Goal: Transaction & Acquisition: Download file/media

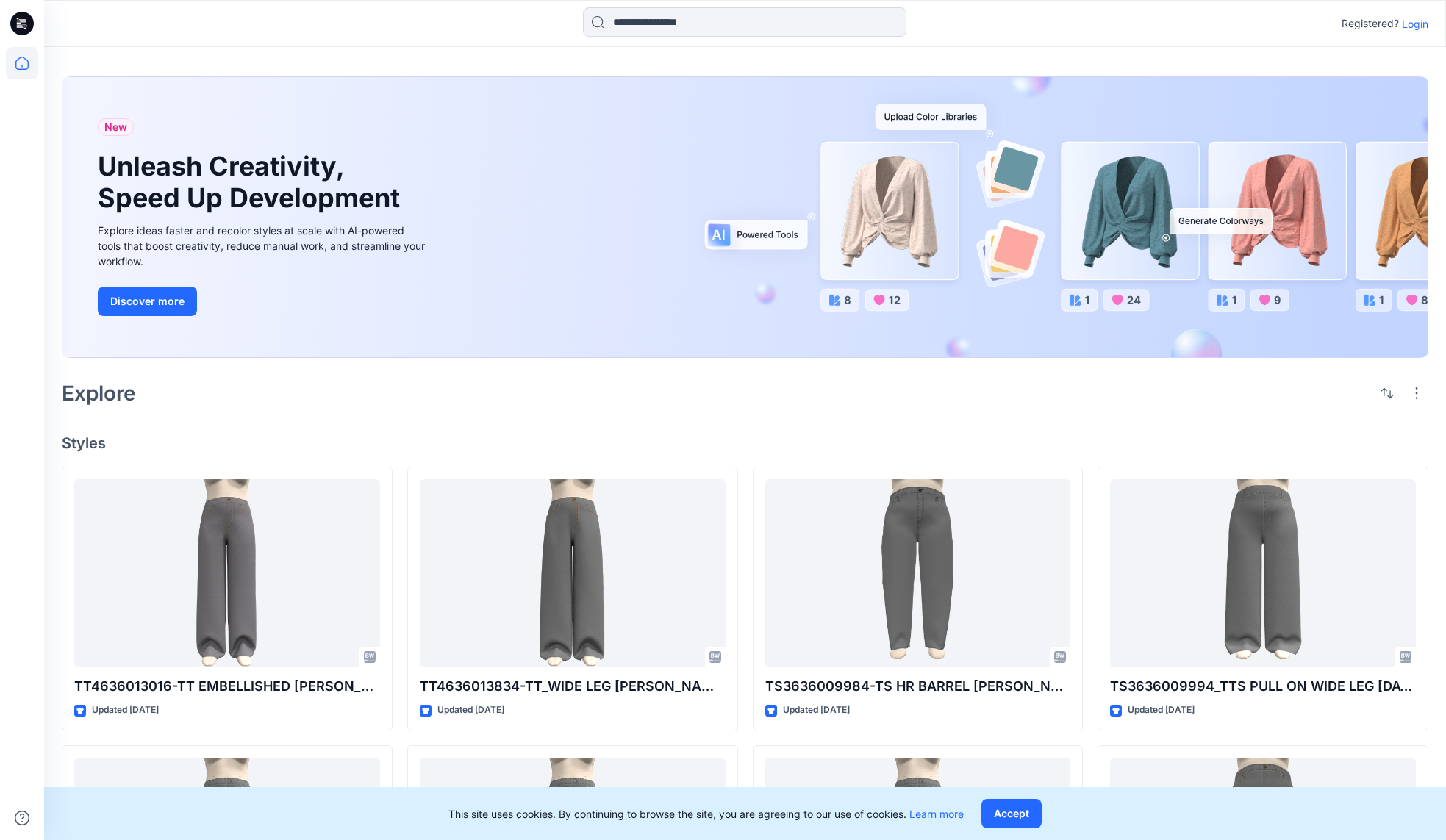
click at [1417, 27] on p "Login" at bounding box center [1416, 24] width 27 height 15
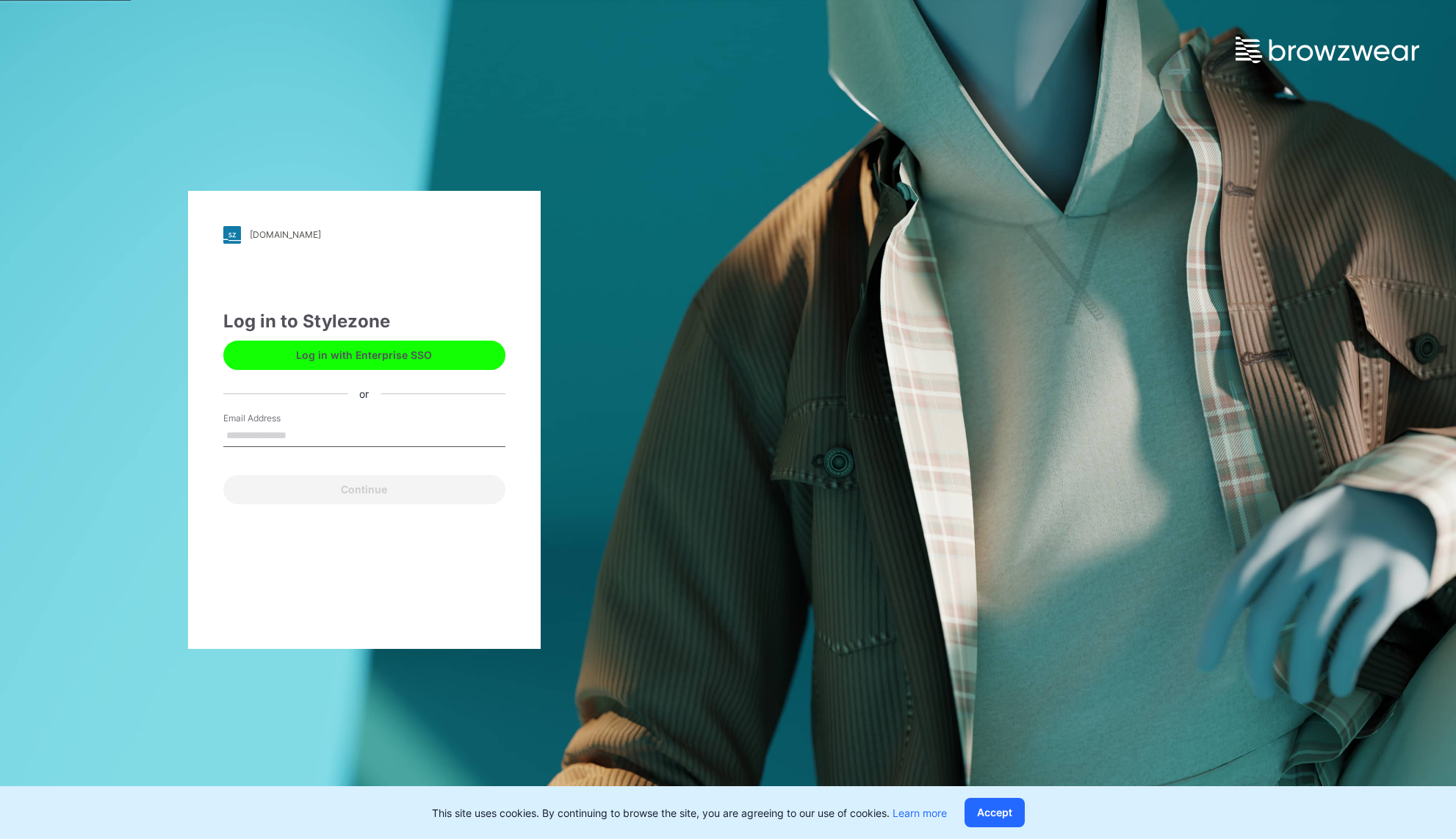
click at [297, 435] on input "Email Address" at bounding box center [365, 436] width 282 height 22
type input "**********"
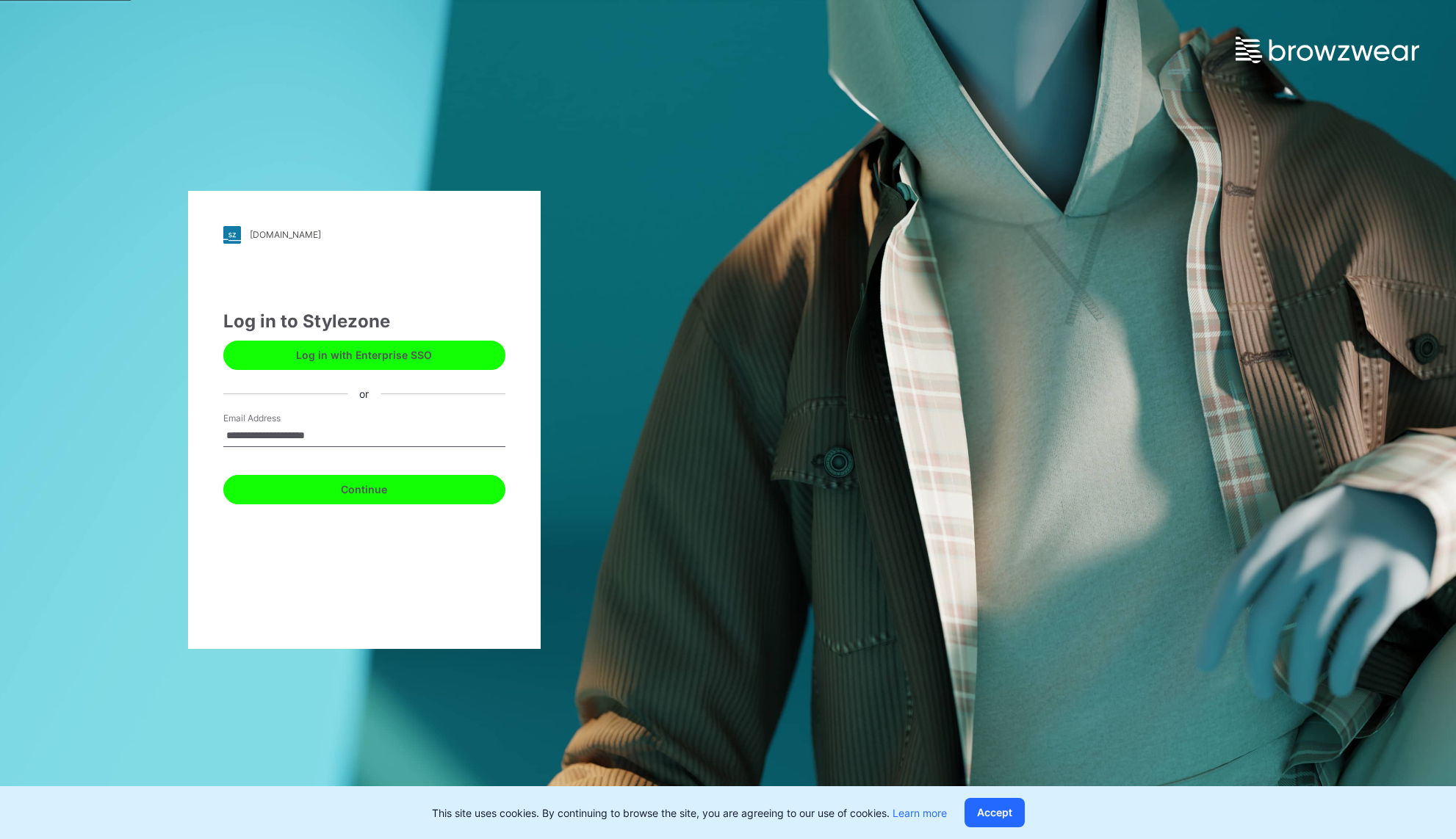
click at [299, 494] on button "Continue" at bounding box center [365, 490] width 282 height 29
click at [365, 491] on button "Continue" at bounding box center [365, 490] width 282 height 29
click at [378, 435] on input "**********" at bounding box center [365, 436] width 282 height 22
click at [224, 475] on button "Continue" at bounding box center [365, 490] width 282 height 29
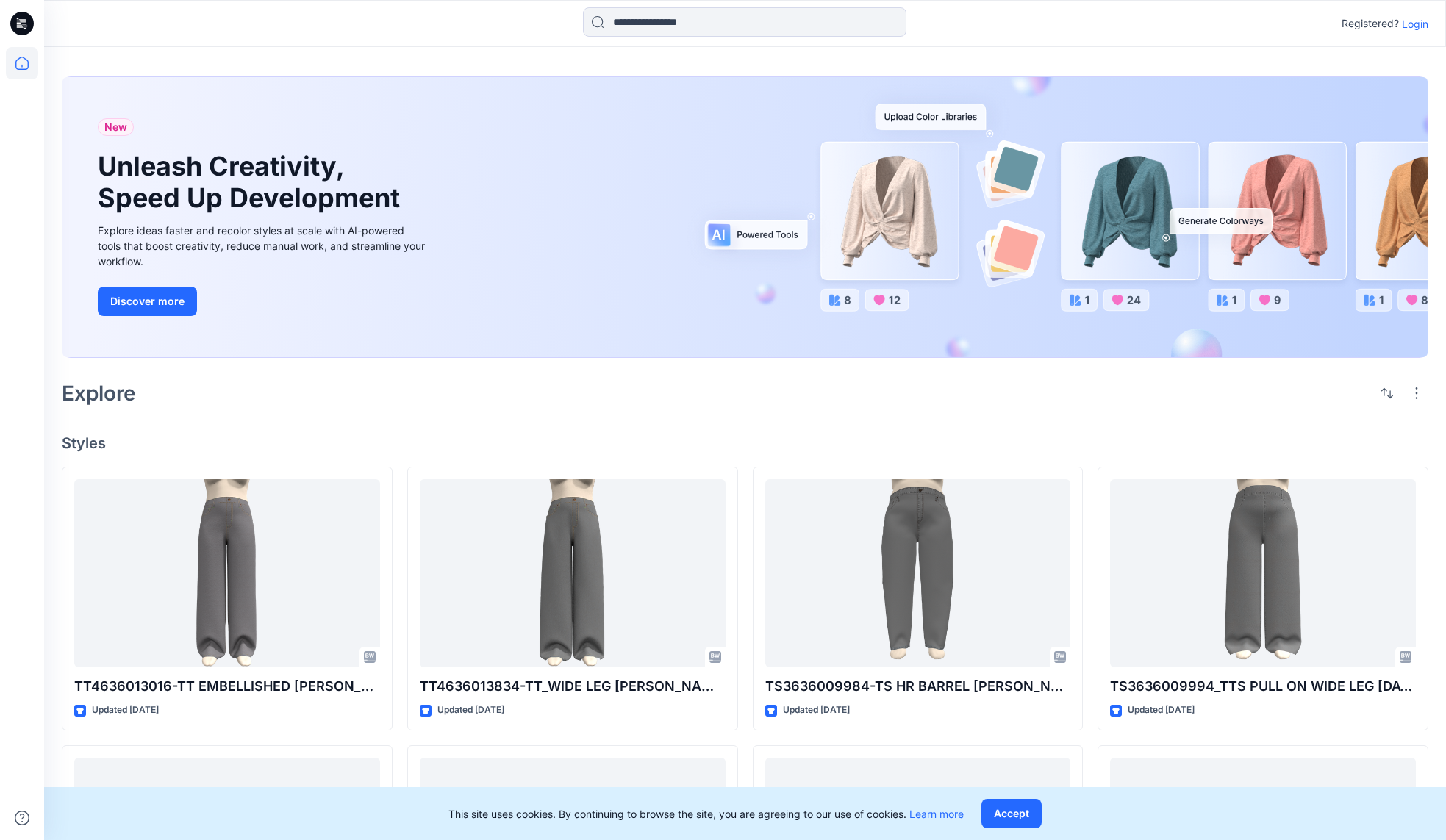
click at [1409, 25] on p "Login" at bounding box center [1416, 24] width 27 height 15
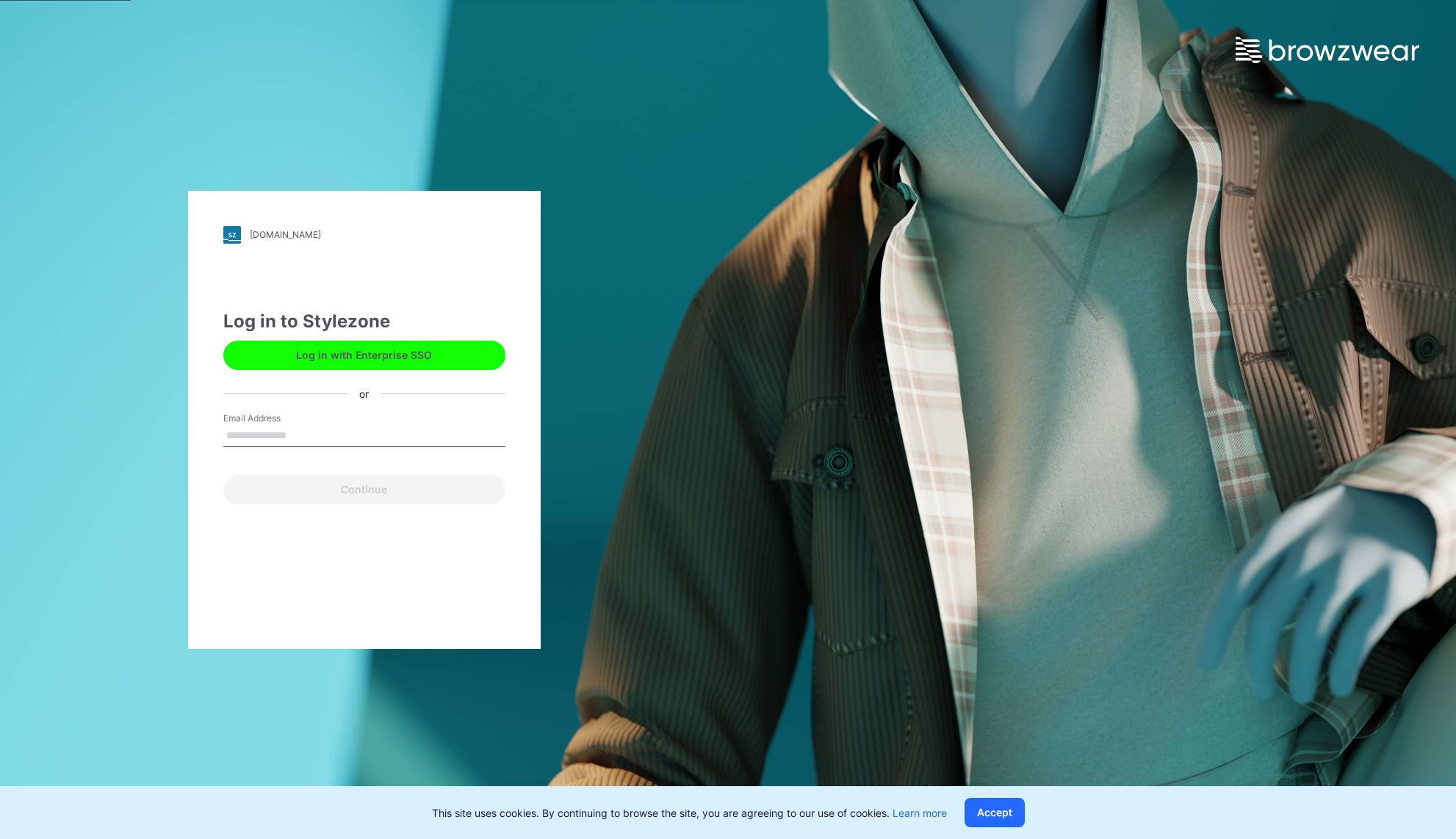
click at [235, 437] on input "Email Address" at bounding box center [365, 436] width 282 height 22
type input "**********"
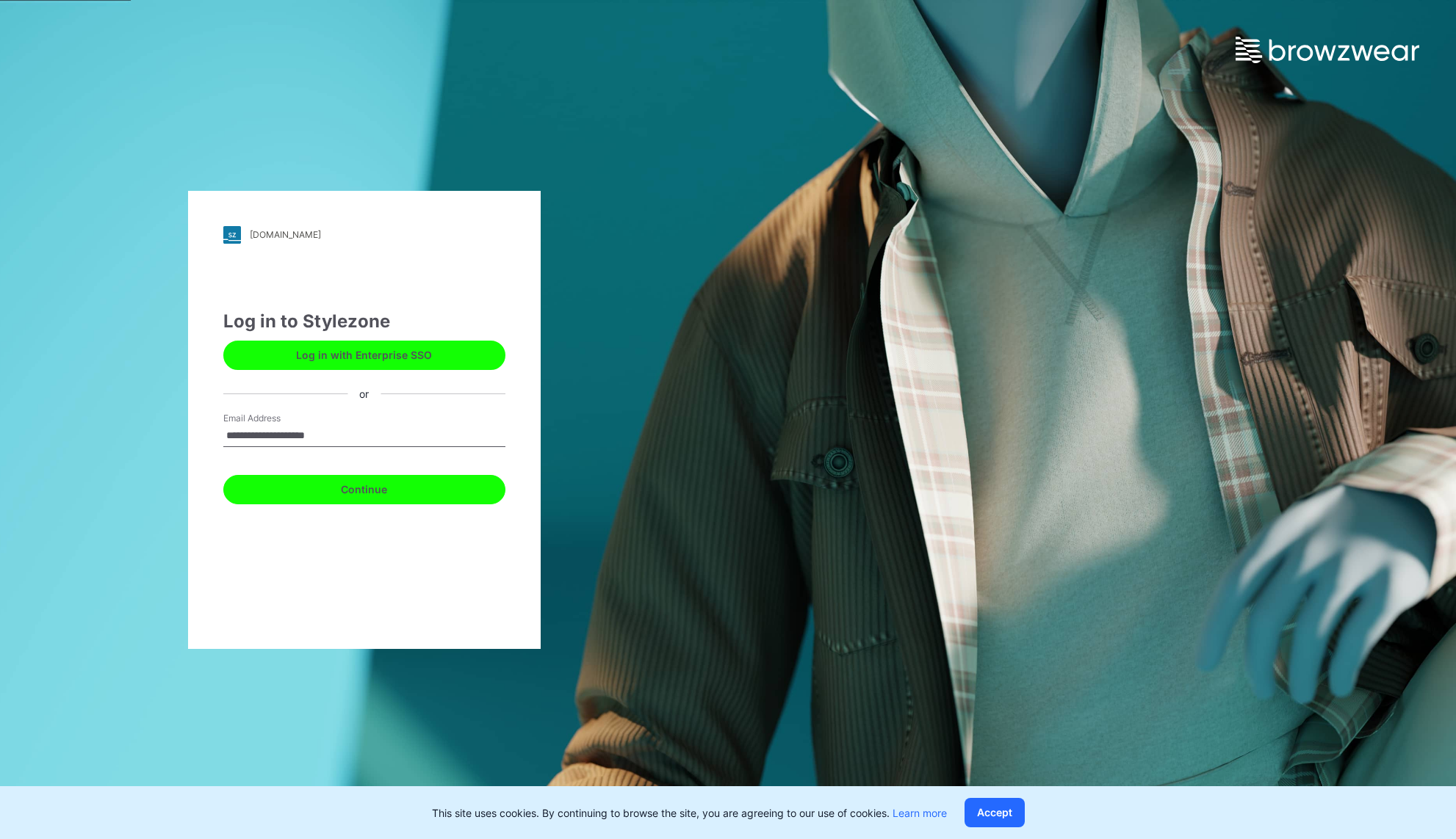
click at [279, 491] on button "Continue" at bounding box center [365, 490] width 282 height 29
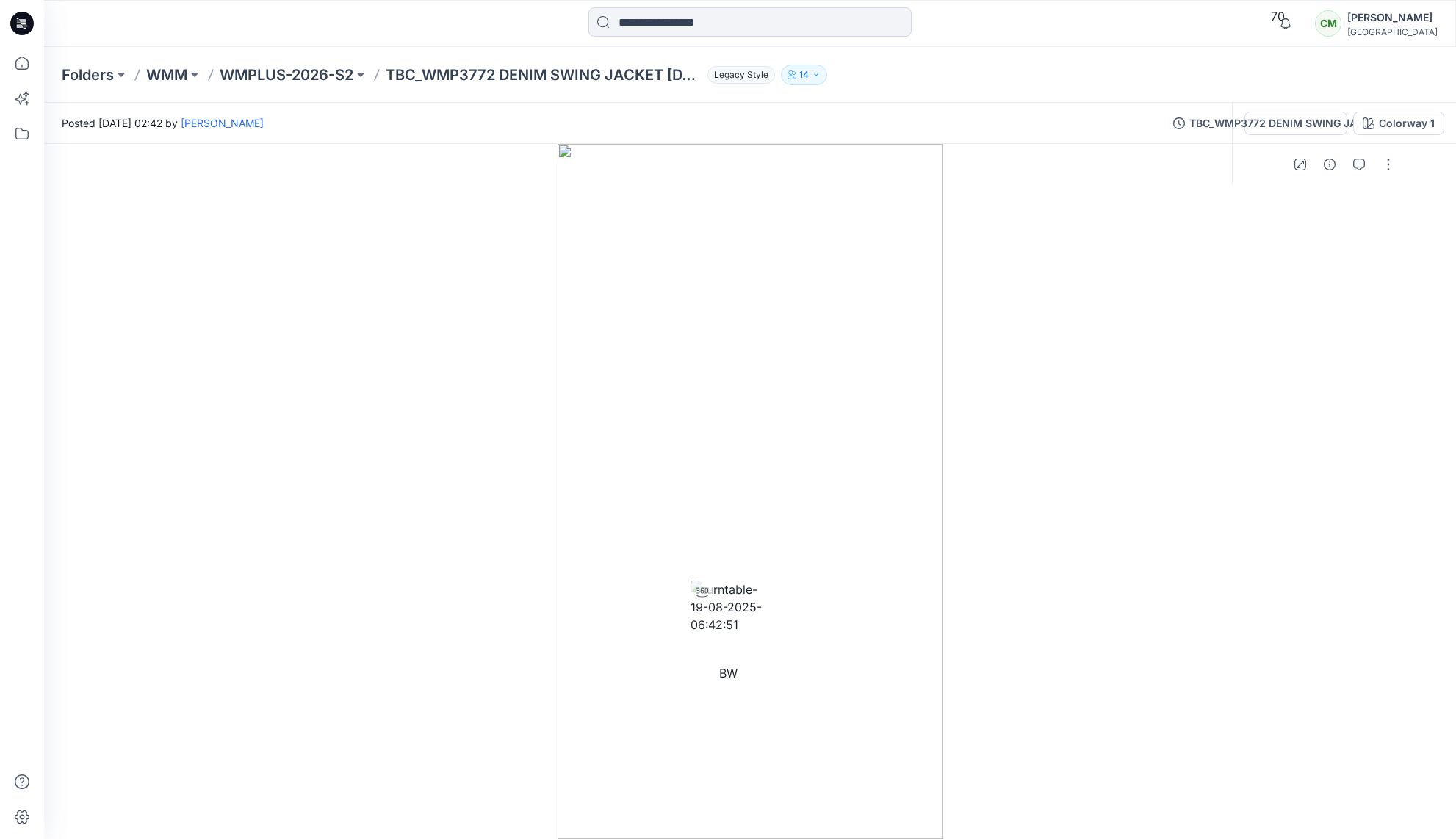
click at [265, 78] on p "WMPLUS-2026-S2" at bounding box center [286, 75] width 134 height 21
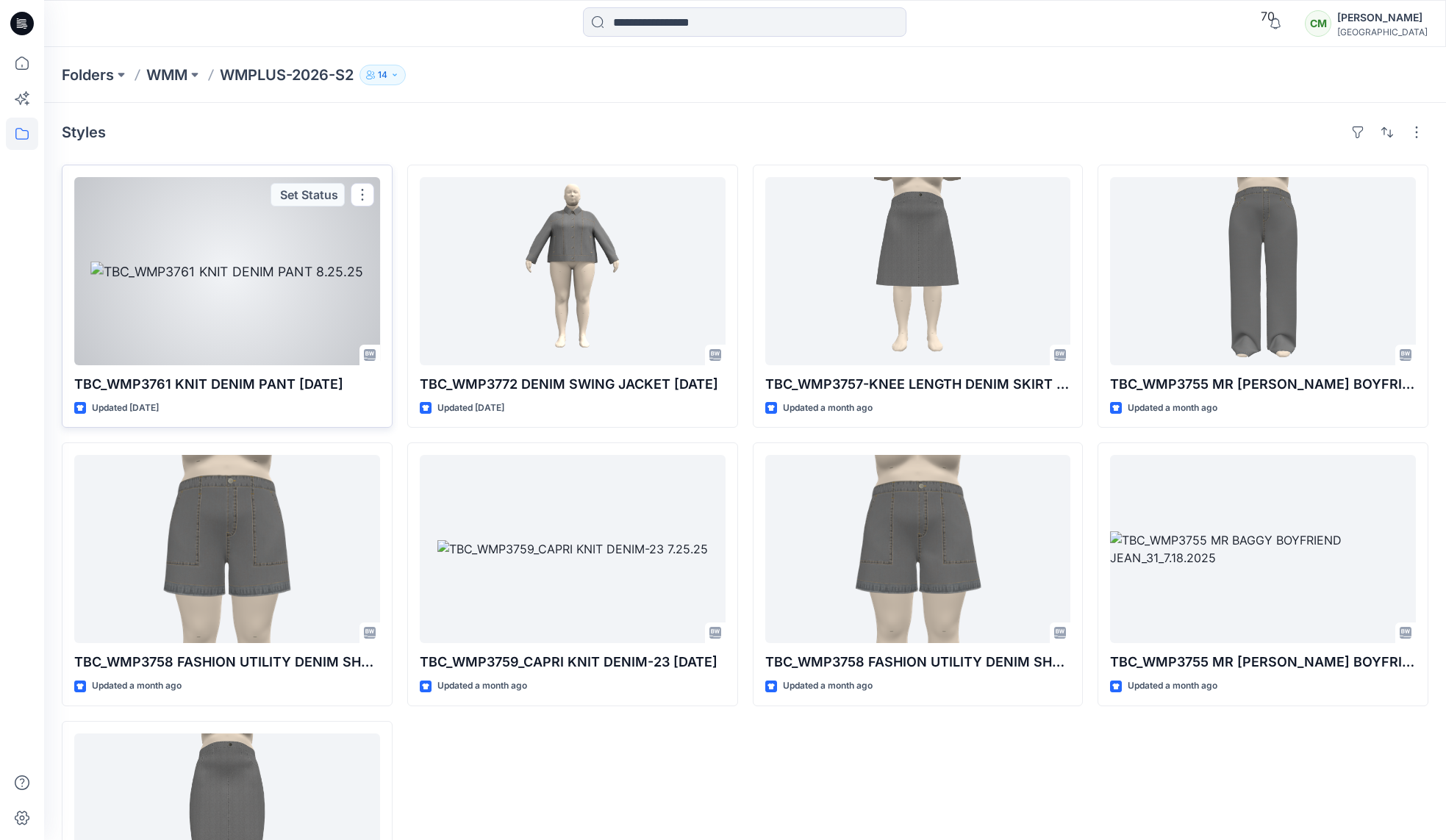
click at [135, 332] on div at bounding box center [227, 271] width 306 height 188
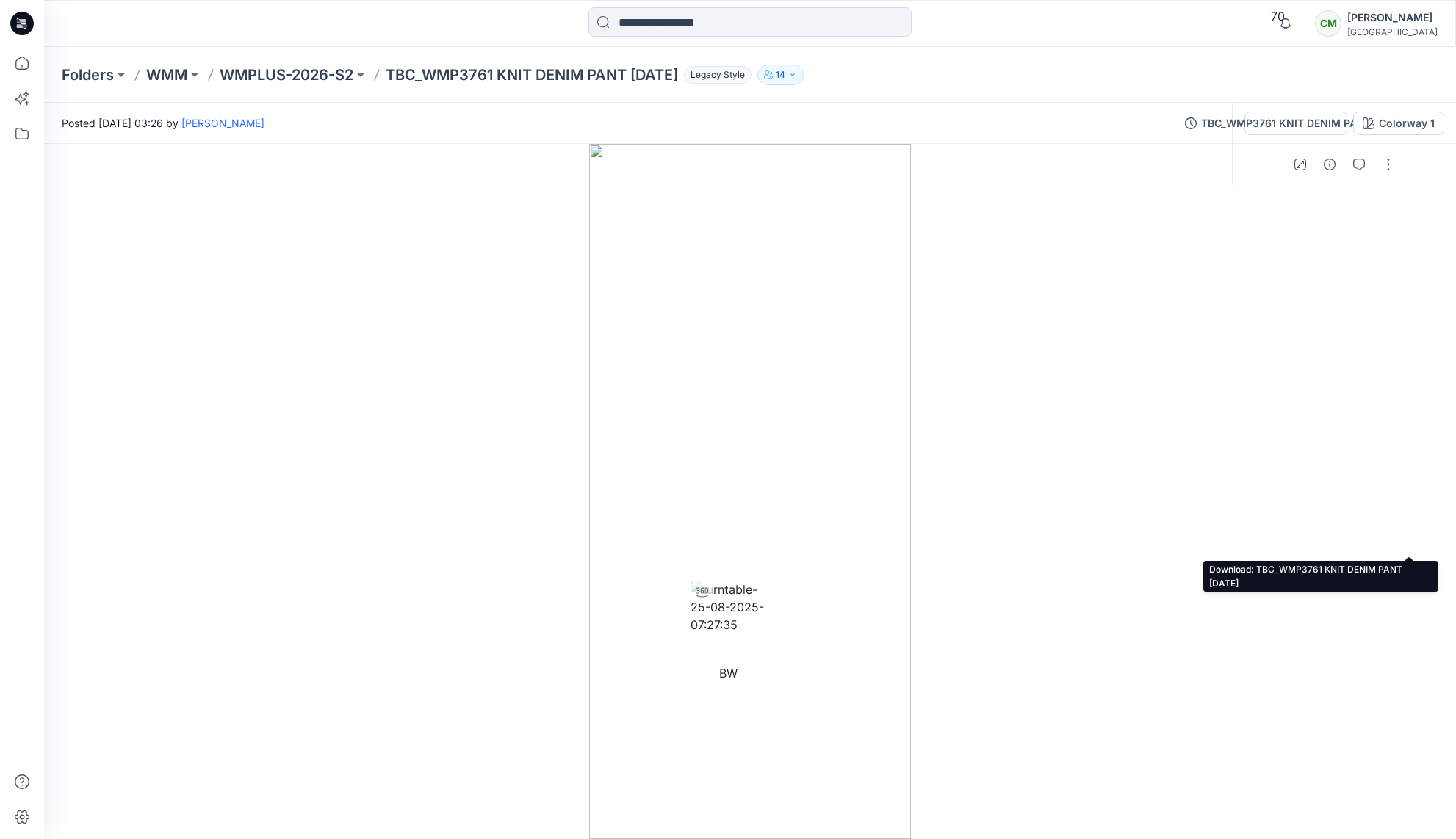
click at [708, 18] on icon at bounding box center [702, 11] width 11 height 11
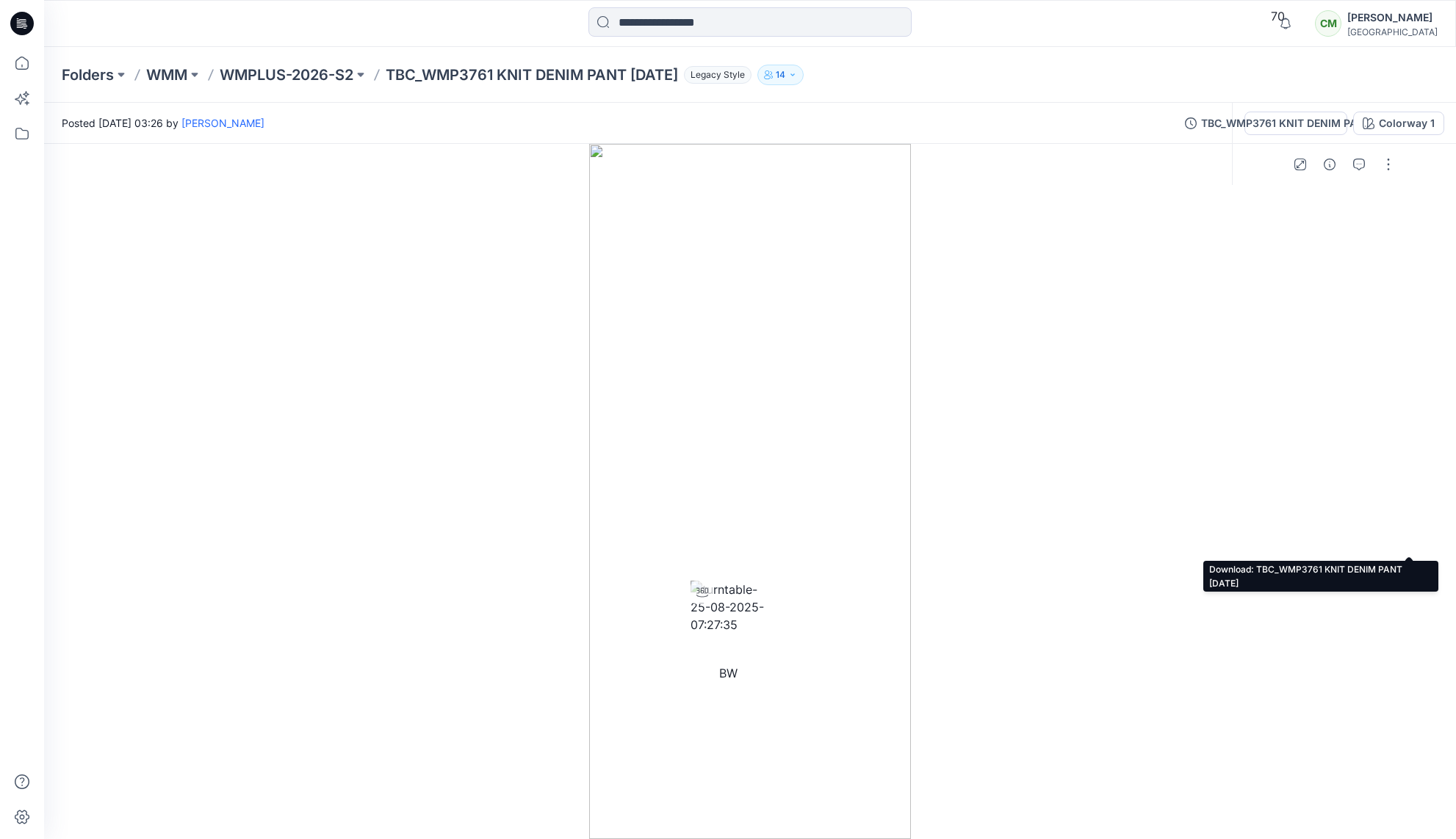
click at [708, 18] on icon at bounding box center [702, 11] width 11 height 11
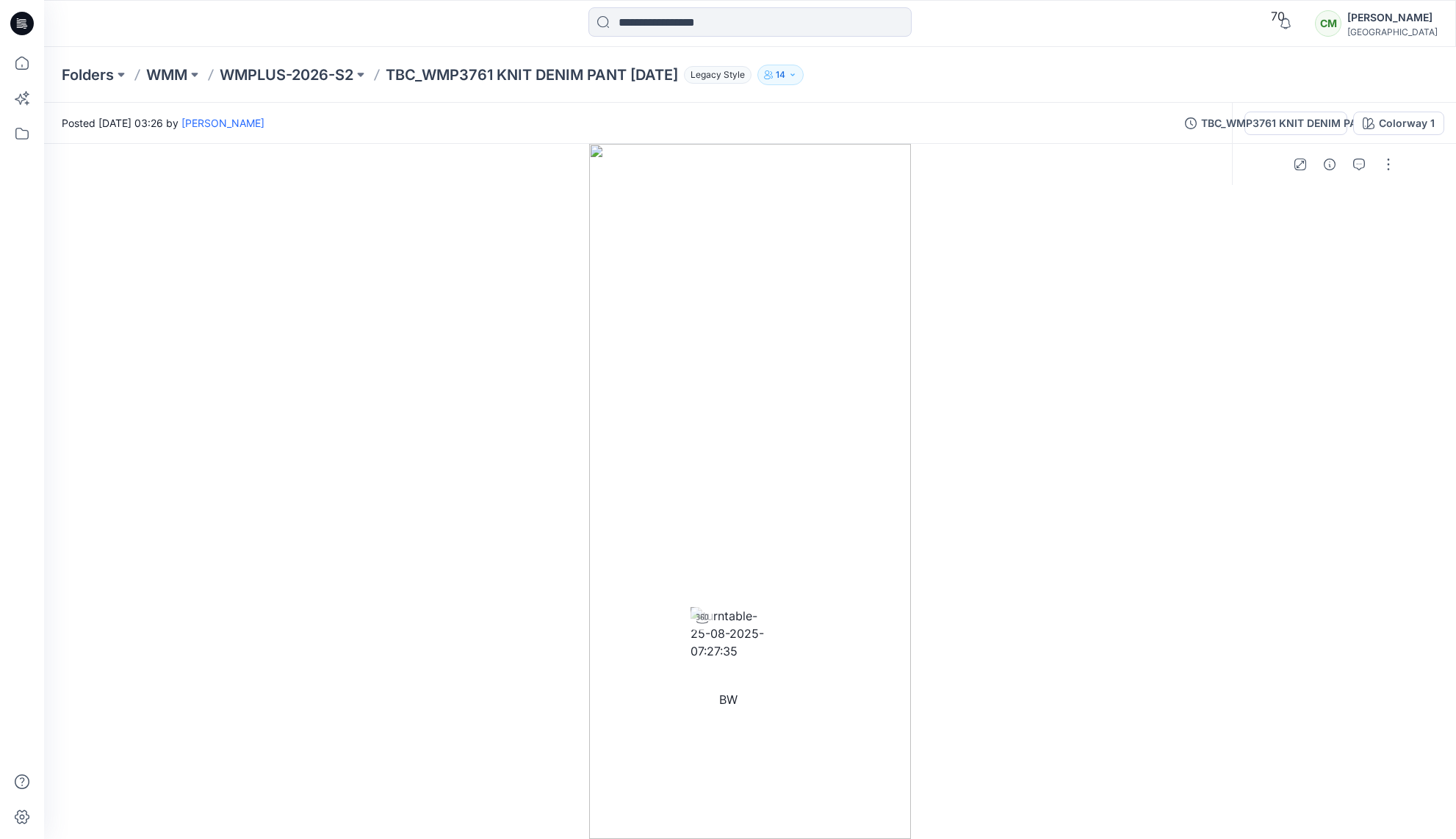
drag, startPoint x: 749, startPoint y: 293, endPoint x: 872, endPoint y: 306, distance: 123.7
